Goal: Check status: Check status

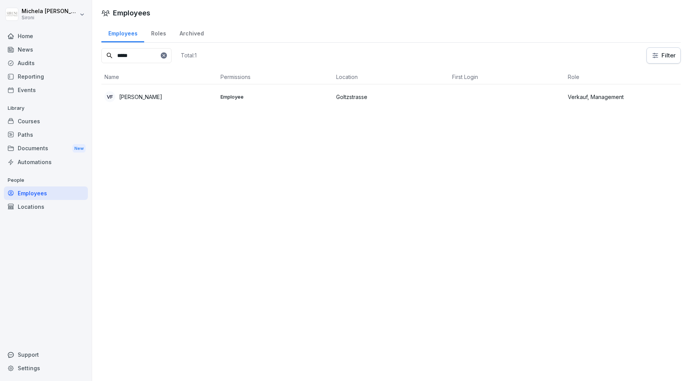
click at [141, 96] on p "Veronica Fornasir" at bounding box center [140, 97] width 43 height 8
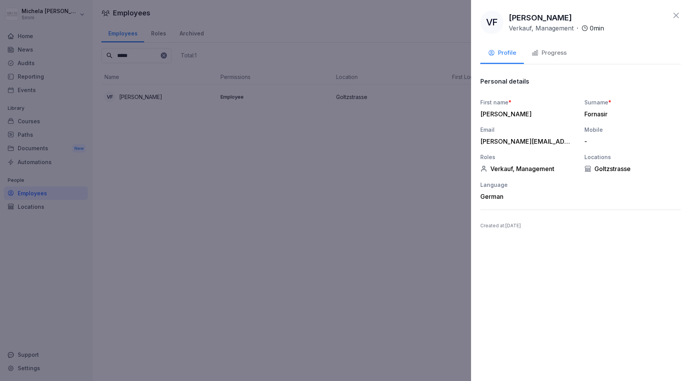
click at [555, 54] on div "Progress" at bounding box center [548, 53] width 35 height 9
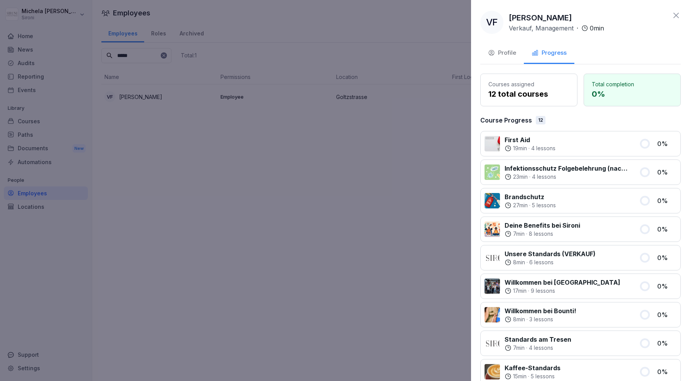
click at [676, 16] on icon at bounding box center [675, 15] width 5 height 5
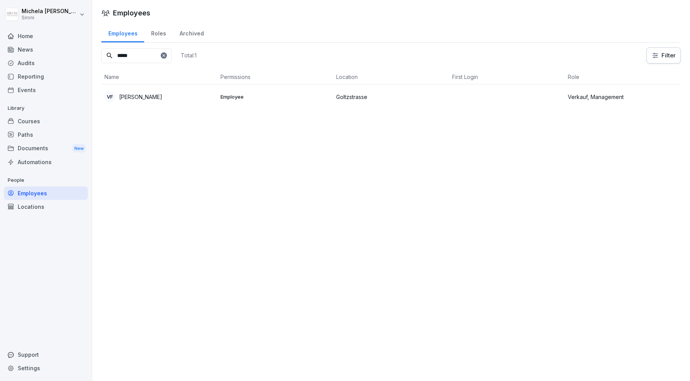
click at [48, 123] on div "Courses" at bounding box center [46, 120] width 84 height 13
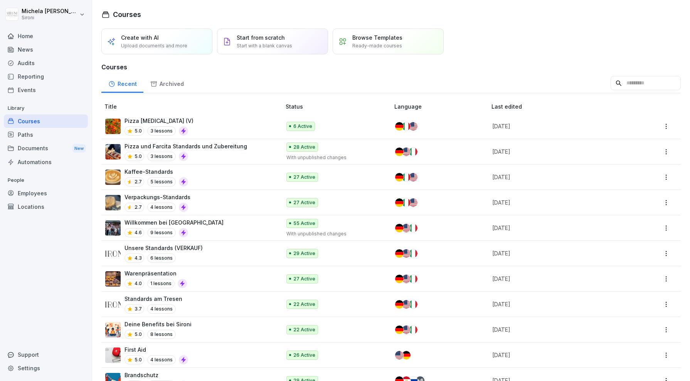
click at [227, 126] on div "Pizza Allegra (V) 5.0 3 lessons" at bounding box center [189, 126] width 168 height 19
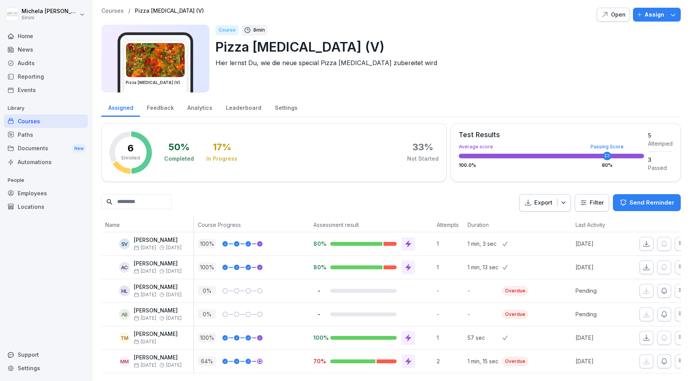
click at [271, 170] on div "50 % Completed 17 % In Progress 33 % Not Started" at bounding box center [301, 152] width 274 height 42
click at [409, 359] on icon at bounding box center [408, 361] width 6 height 7
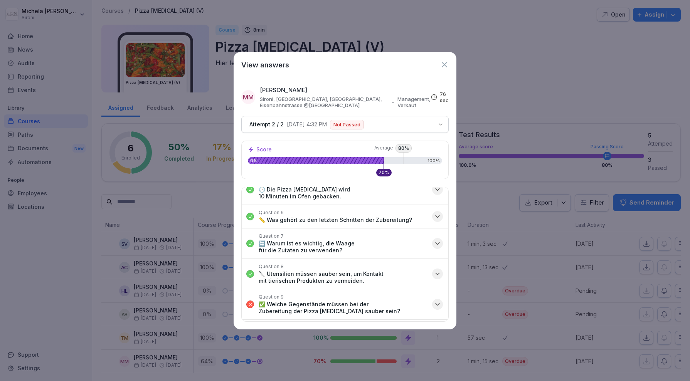
scroll to position [126, 0]
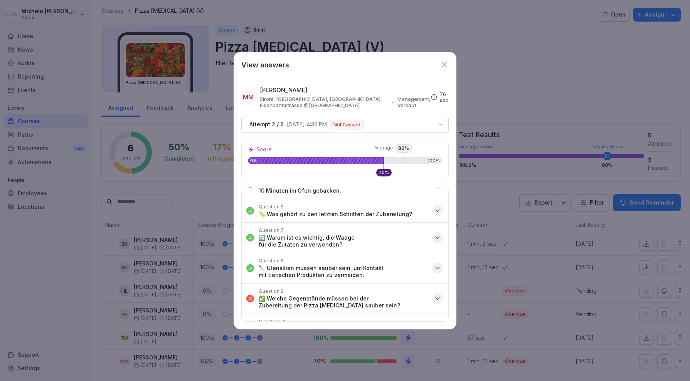
click at [445, 61] on icon at bounding box center [444, 65] width 8 height 8
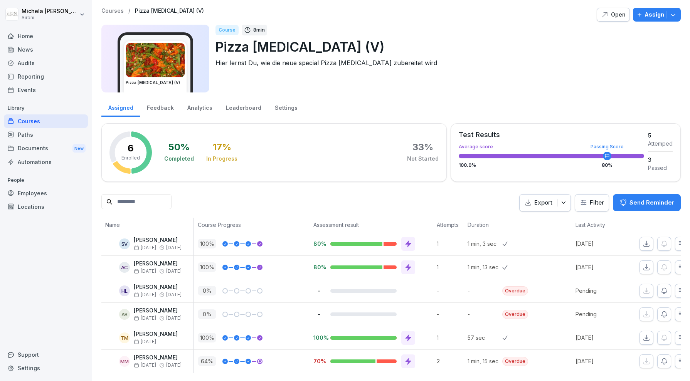
click at [424, 18] on div at bounding box center [400, 15] width 387 height 14
